Goal: Transaction & Acquisition: Download file/media

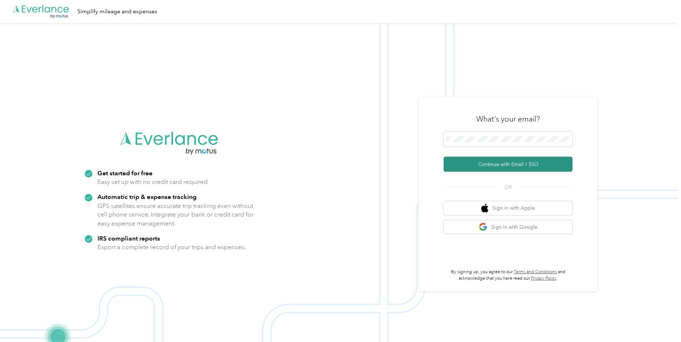
click at [511, 162] on button "Continue with Email / SSO" at bounding box center [508, 164] width 129 height 15
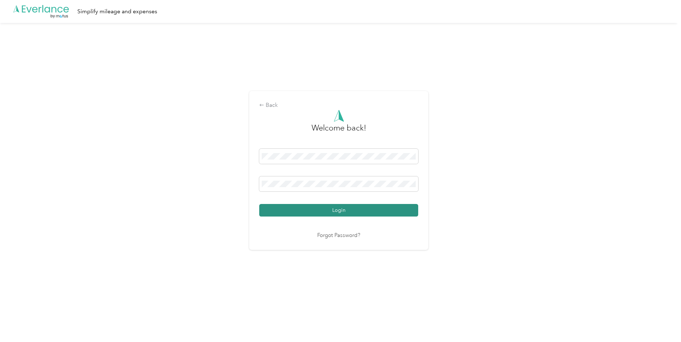
click at [349, 212] on button "Login" at bounding box center [338, 210] width 159 height 13
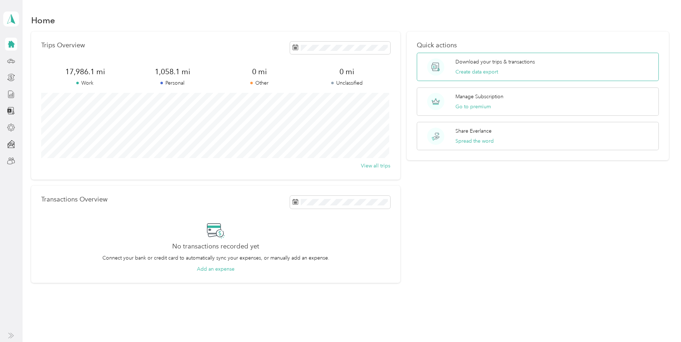
click at [491, 63] on p "Download your trips & transactions" at bounding box center [496, 62] width 80 height 8
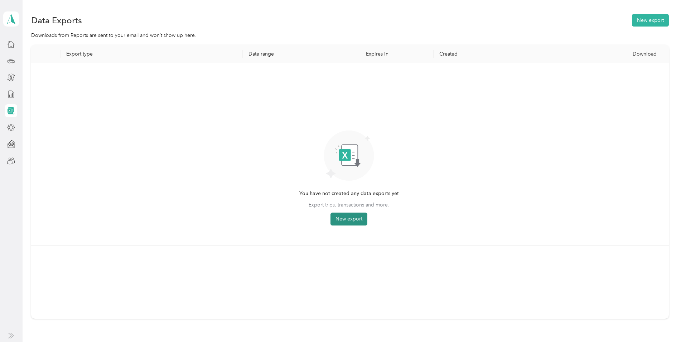
click at [353, 215] on button "New export" at bounding box center [349, 218] width 37 height 13
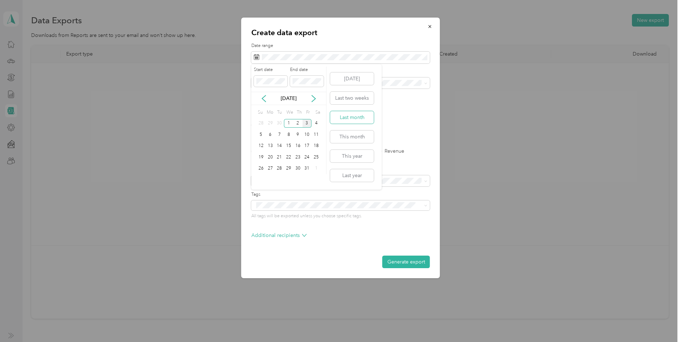
click at [346, 115] on button "Last month" at bounding box center [352, 117] width 44 height 13
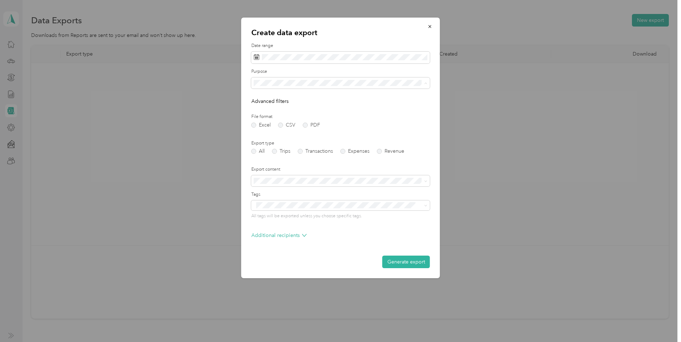
click at [263, 109] on li "Work" at bounding box center [340, 108] width 179 height 13
click at [404, 260] on button "Generate export" at bounding box center [407, 261] width 48 height 13
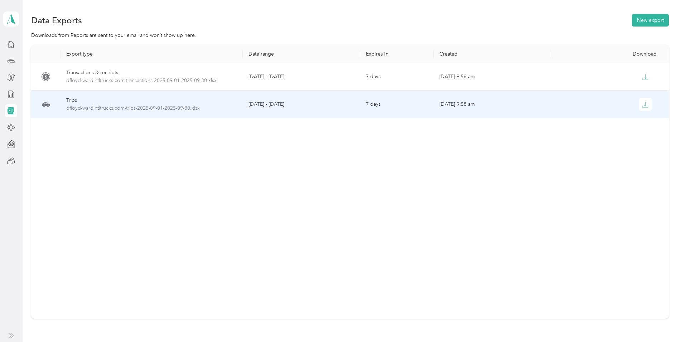
click at [181, 104] on div "Trips" at bounding box center [151, 100] width 171 height 8
click at [175, 106] on span "dfloyd-wardintltrucks.com-trips-2025-09-01-2025-09-30.xlsx" at bounding box center [151, 108] width 171 height 8
click at [642, 101] on icon "button" at bounding box center [645, 104] width 6 height 6
